Goal: Browse casually

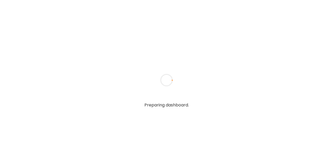
type input "**********"
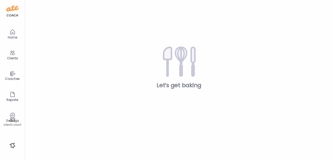
type input "**********"
click at [11, 52] on icon at bounding box center [12, 53] width 6 height 6
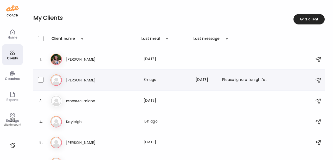
click at [88, 85] on div "Er Erin Last meal: 3h ago Last message: 430d ago Please ignore tonight’s dinner." at bounding box center [179, 79] width 259 height 11
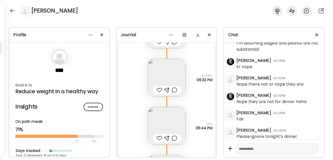
scroll to position [15245, 0]
click at [167, 73] on img at bounding box center [167, 78] width 38 height 38
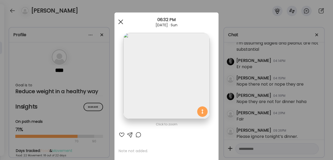
click at [122, 23] on div at bounding box center [121, 22] width 10 height 10
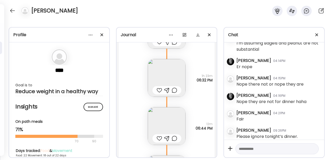
click at [159, 126] on img at bounding box center [167, 126] width 38 height 38
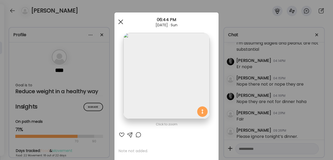
click at [122, 24] on div at bounding box center [121, 22] width 10 height 10
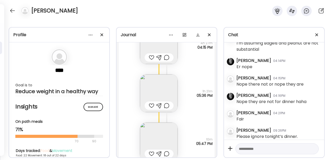
scroll to position [14867, 0]
click at [161, 84] on img at bounding box center [159, 94] width 38 height 38
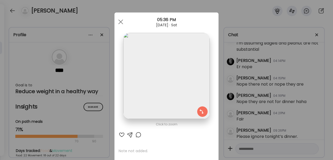
click at [120, 23] on div at bounding box center [121, 22] width 10 height 10
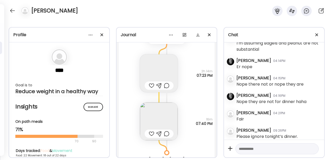
scroll to position [14547, 0]
click at [185, 92] on div "Note not added Questions not answered 16m 07:40 PM" at bounding box center [167, 116] width 96 height 48
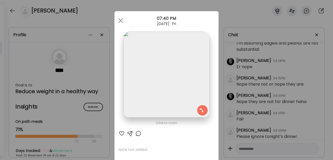
scroll to position [0, 0]
click at [121, 23] on span at bounding box center [120, 22] width 5 height 5
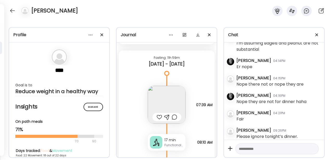
scroll to position [14685, 0]
click at [173, 96] on img at bounding box center [167, 104] width 38 height 38
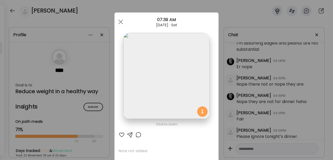
click at [187, 97] on img at bounding box center [166, 76] width 86 height 86
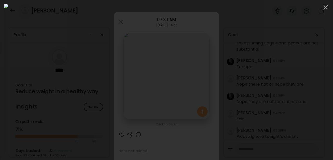
click at [204, 117] on img at bounding box center [166, 80] width 325 height 152
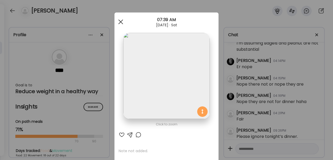
click at [123, 21] on div at bounding box center [121, 22] width 10 height 10
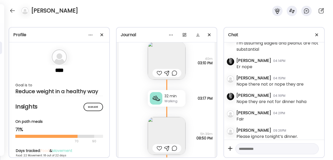
scroll to position [13830, 0]
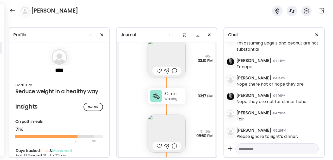
click at [160, 128] on img at bounding box center [167, 134] width 38 height 38
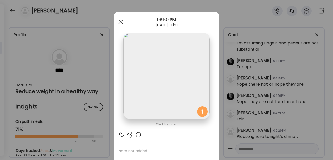
click at [120, 22] on span at bounding box center [120, 22] width 5 height 5
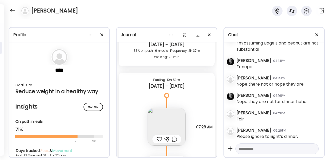
scroll to position [13541, 0]
click at [178, 118] on img at bounding box center [167, 128] width 38 height 38
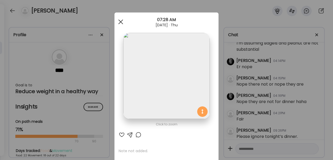
click at [119, 21] on div at bounding box center [121, 22] width 10 height 10
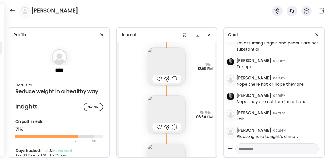
scroll to position [13386, 0]
click at [168, 107] on img at bounding box center [167, 114] width 38 height 38
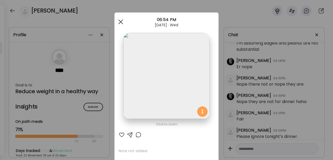
click at [122, 23] on span at bounding box center [120, 22] width 5 height 5
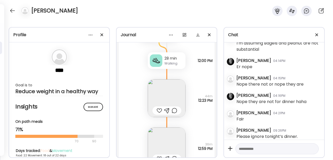
scroll to position [13304, 0]
click at [177, 93] on img at bounding box center [167, 99] width 38 height 38
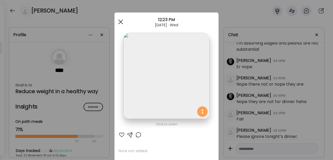
click at [121, 22] on span at bounding box center [120, 22] width 5 height 5
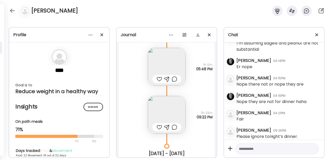
scroll to position [12992, 0]
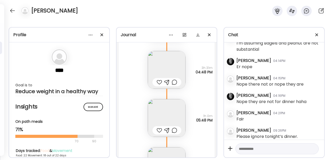
click at [163, 111] on img at bounding box center [167, 118] width 38 height 38
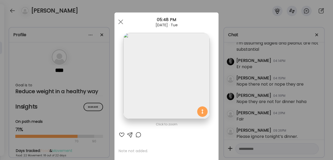
click at [195, 87] on img at bounding box center [166, 76] width 86 height 86
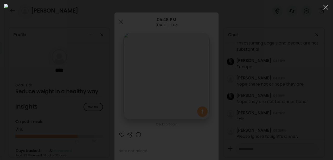
click at [283, 72] on div at bounding box center [166, 80] width 325 height 152
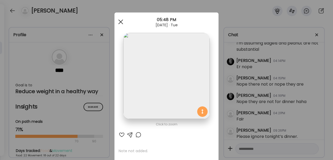
click at [120, 22] on span at bounding box center [120, 22] width 5 height 5
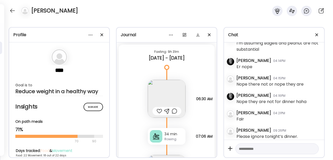
scroll to position [12740, 0]
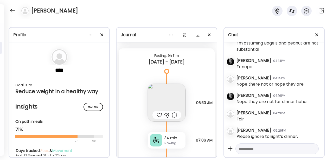
click at [168, 102] on img at bounding box center [167, 103] width 38 height 38
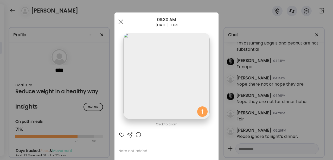
click at [119, 20] on span at bounding box center [120, 22] width 5 height 5
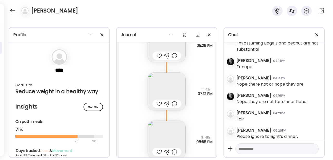
scroll to position [12568, 0]
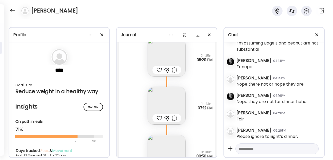
click at [172, 105] on img at bounding box center [167, 106] width 38 height 38
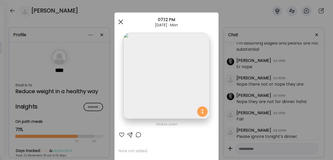
click at [121, 23] on div at bounding box center [121, 22] width 10 height 10
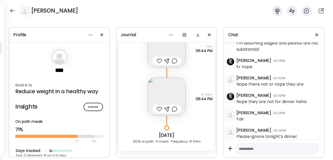
scroll to position [15333, 0]
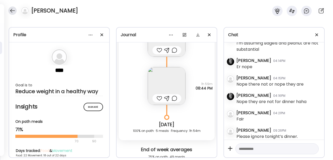
click at [11, 11] on div at bounding box center [12, 11] width 8 height 8
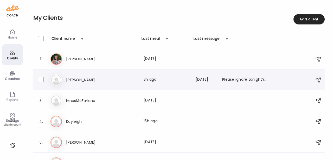
scroll to position [0, 0]
click at [18, 34] on div "Home" at bounding box center [12, 33] width 21 height 21
